Goal: Task Accomplishment & Management: Complete application form

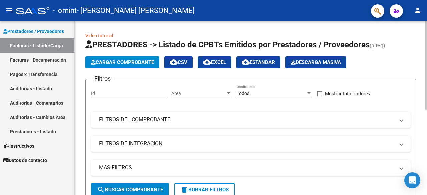
click at [421, 68] on div "Video tutorial PRESTADORES -> Listado de CPBTs Emitidos por Prestadores / Prove…" at bounding box center [251, 188] width 352 height 334
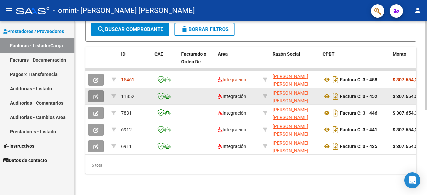
click at [99, 90] on button "button" at bounding box center [96, 96] width 16 height 12
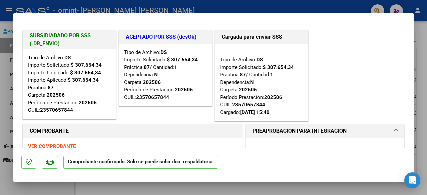
type input "$ 0,00"
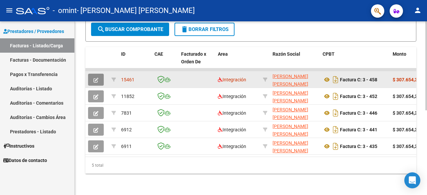
click at [95, 78] on icon "button" at bounding box center [95, 80] width 5 height 5
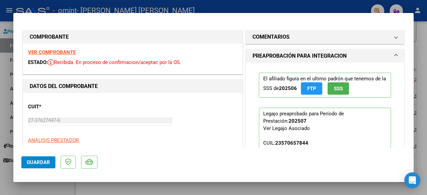
type input "$ 0,00"
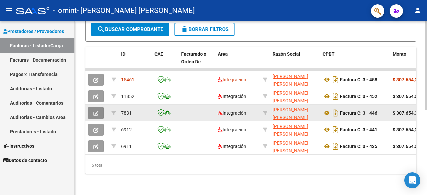
click at [97, 111] on icon "button" at bounding box center [95, 113] width 5 height 5
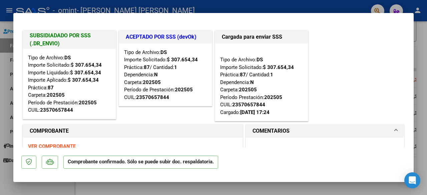
type input "$ 0,00"
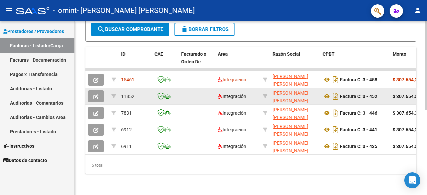
click at [105, 94] on div at bounding box center [97, 96] width 18 height 12
click at [99, 94] on button "button" at bounding box center [96, 96] width 16 height 12
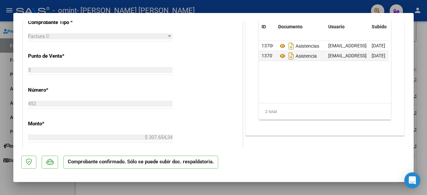
scroll to position [298, 0]
